Goal: Transaction & Acquisition: Purchase product/service

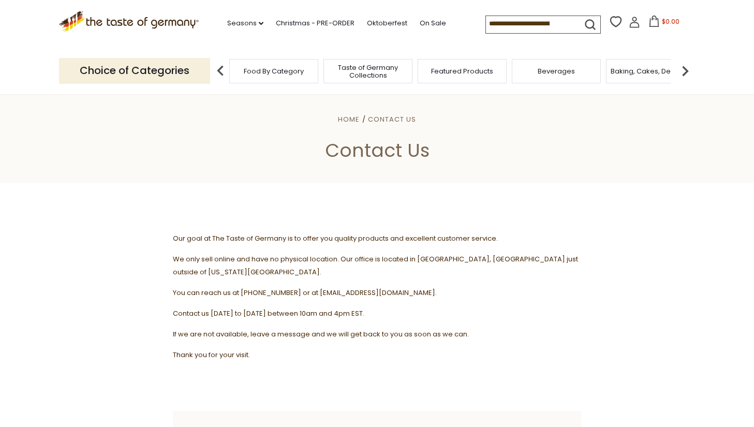
click at [379, 66] on span "Taste of Germany Collections" at bounding box center [368, 72] width 83 height 16
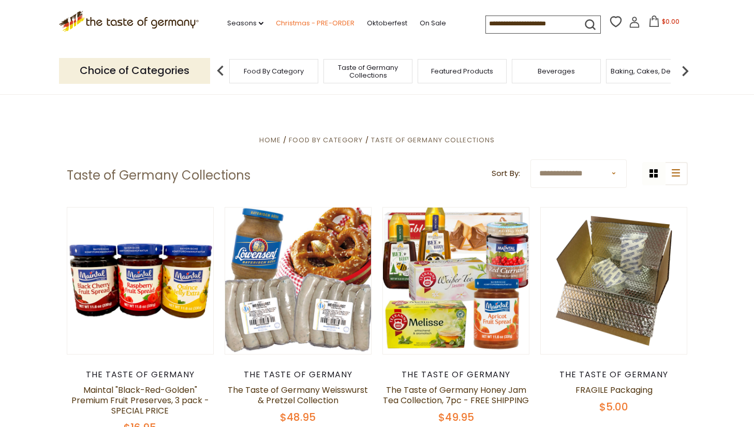
click at [313, 20] on link "Christmas - PRE-ORDER" at bounding box center [315, 23] width 79 height 11
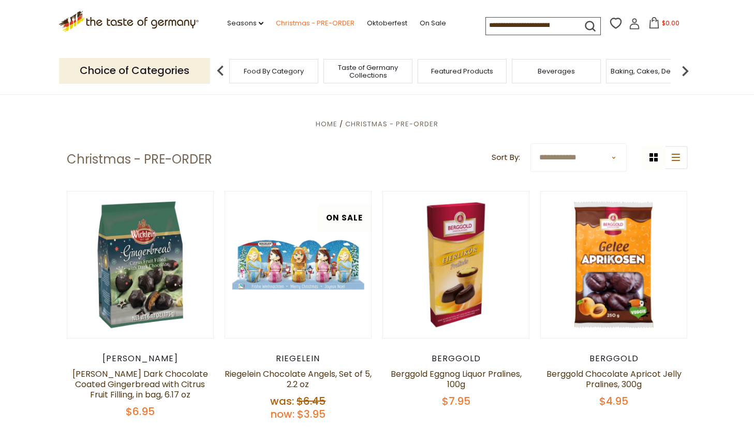
scroll to position [216, 0]
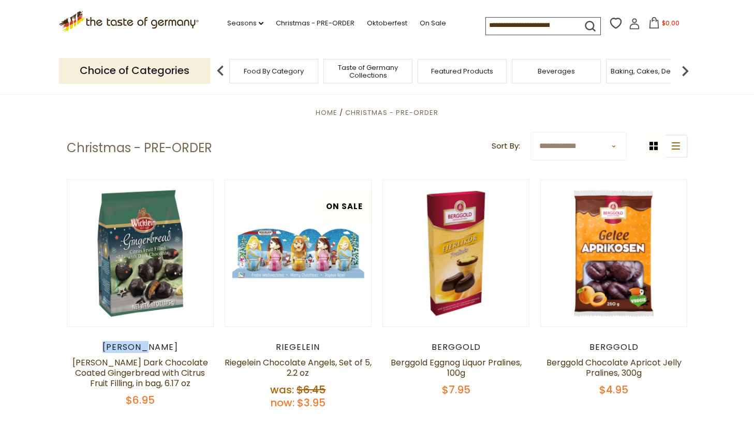
drag, startPoint x: 121, startPoint y: 348, endPoint x: 159, endPoint y: 349, distance: 38.3
copy div "Wicklein"
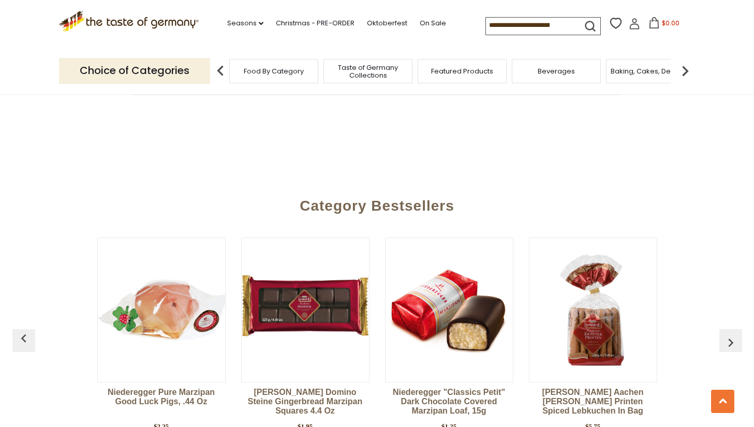
scroll to position [2676, 0]
click at [727, 334] on img "button" at bounding box center [731, 342] width 17 height 17
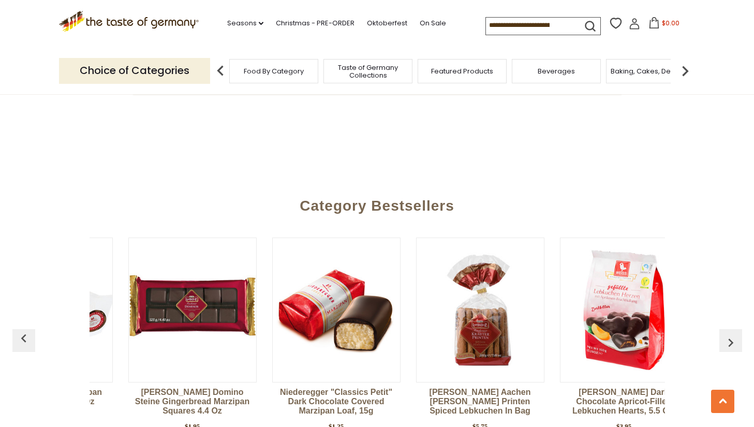
scroll to position [0, 144]
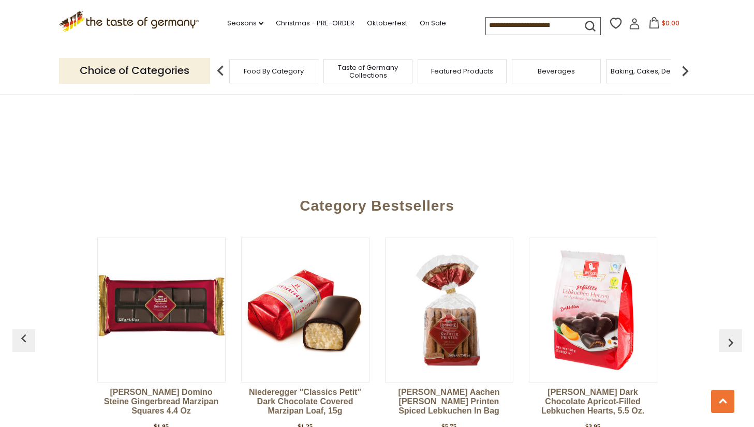
click at [727, 334] on img "button" at bounding box center [731, 342] width 17 height 17
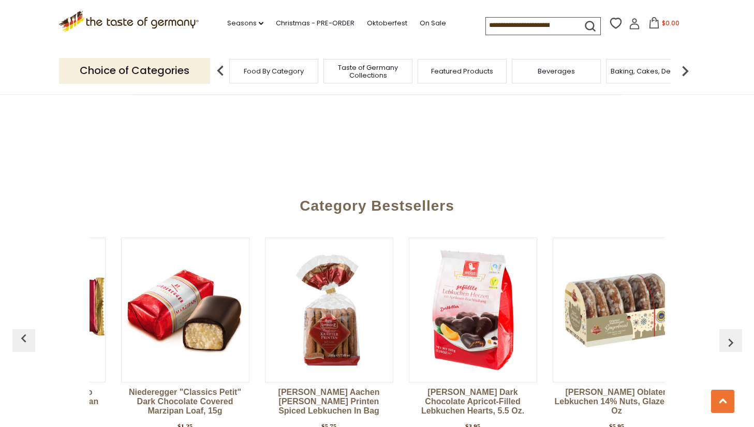
scroll to position [0, 288]
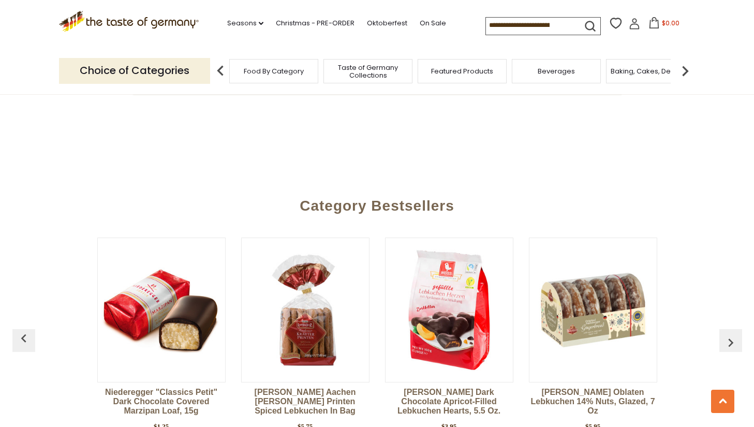
click at [727, 334] on img "button" at bounding box center [731, 342] width 17 height 17
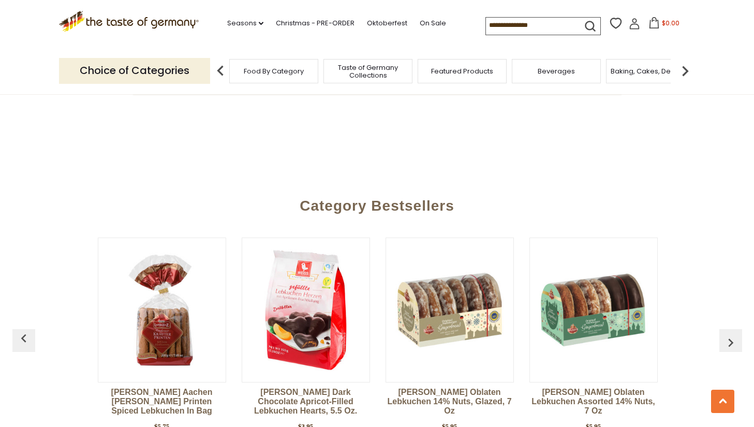
scroll to position [0, 432]
click at [727, 334] on img "button" at bounding box center [731, 342] width 17 height 17
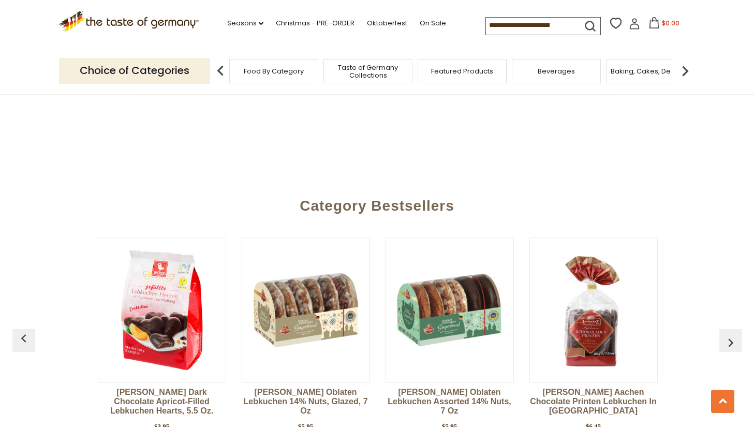
scroll to position [0, 576]
click at [727, 334] on img "button" at bounding box center [731, 342] width 17 height 17
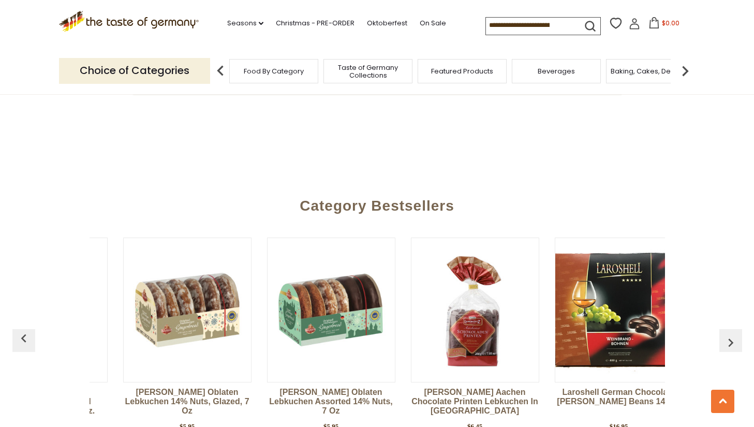
scroll to position [0, 720]
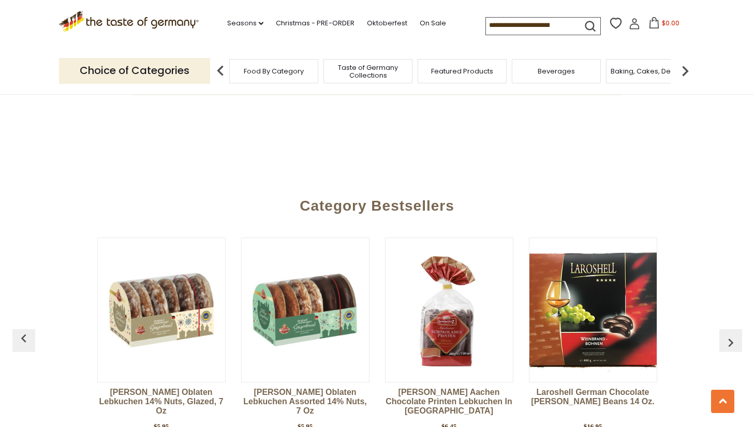
click at [727, 334] on img "button" at bounding box center [731, 342] width 17 height 17
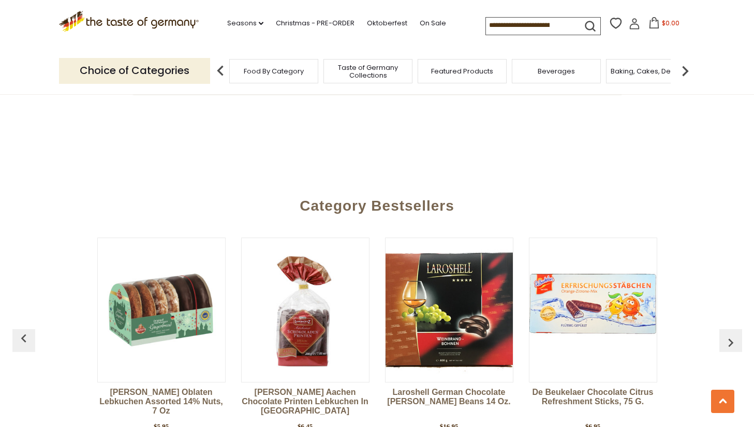
click at [727, 334] on img "button" at bounding box center [731, 342] width 17 height 17
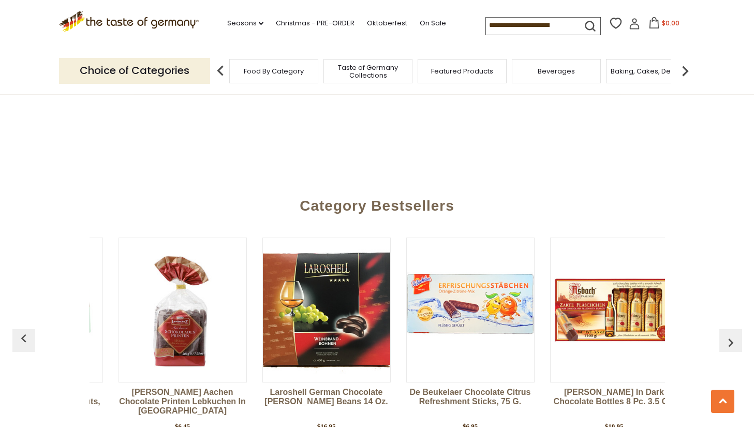
scroll to position [0, 1007]
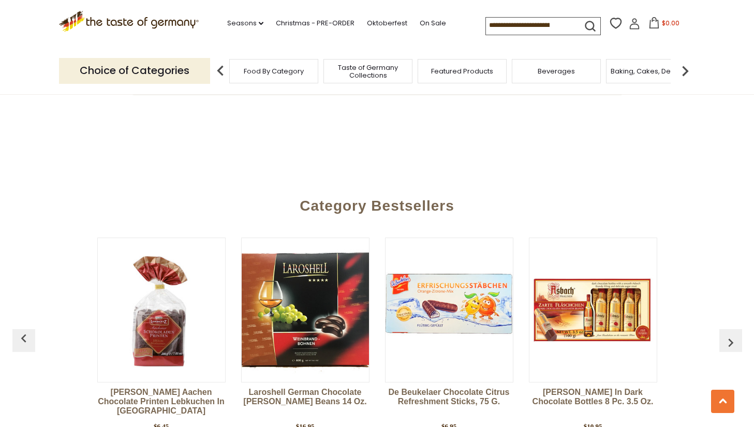
click at [727, 334] on img "button" at bounding box center [731, 342] width 17 height 17
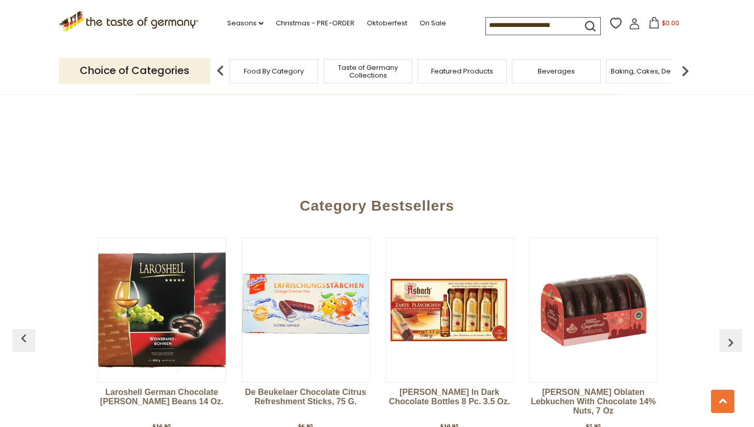
scroll to position [0, 1151]
click at [727, 334] on img "button" at bounding box center [731, 342] width 17 height 17
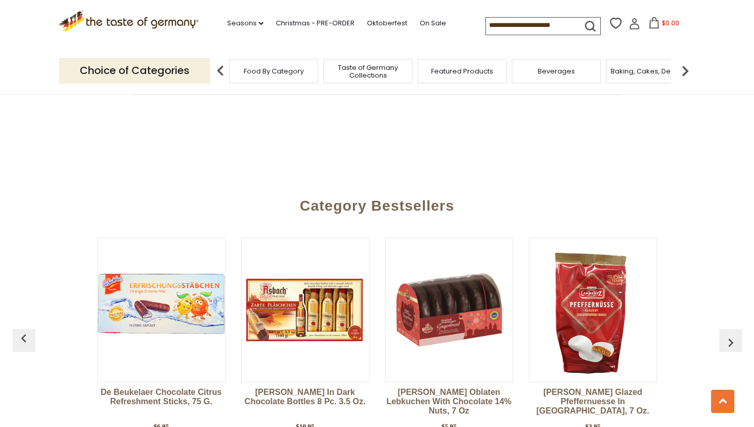
click at [727, 334] on img "button" at bounding box center [731, 342] width 17 height 17
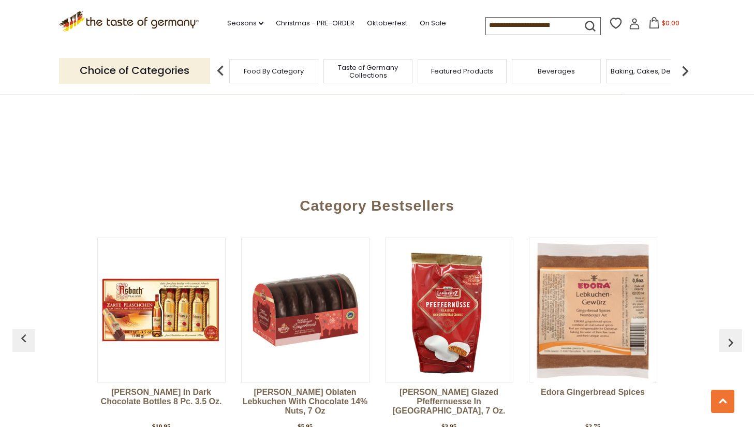
click at [727, 334] on img "button" at bounding box center [731, 342] width 17 height 17
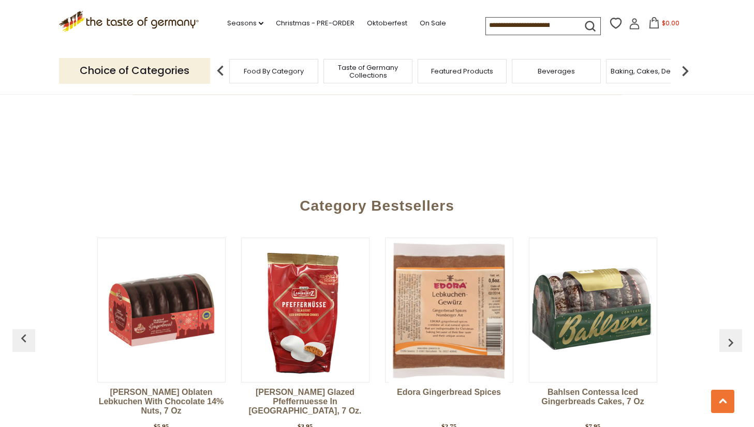
click at [727, 334] on img "button" at bounding box center [731, 342] width 17 height 17
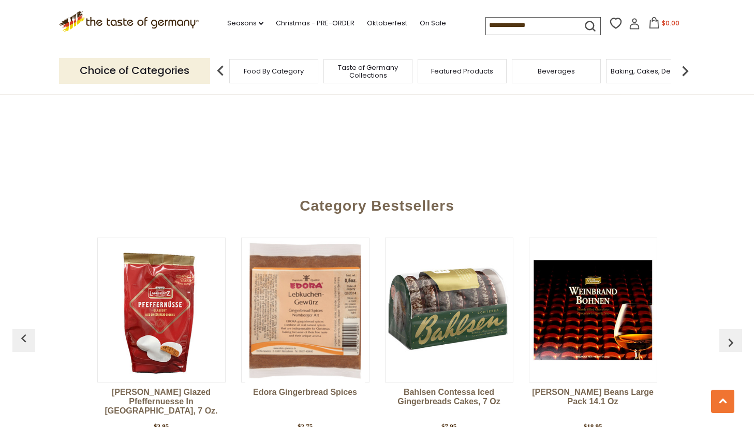
click at [727, 334] on img "button" at bounding box center [731, 342] width 17 height 17
